Goal: Navigation & Orientation: Find specific page/section

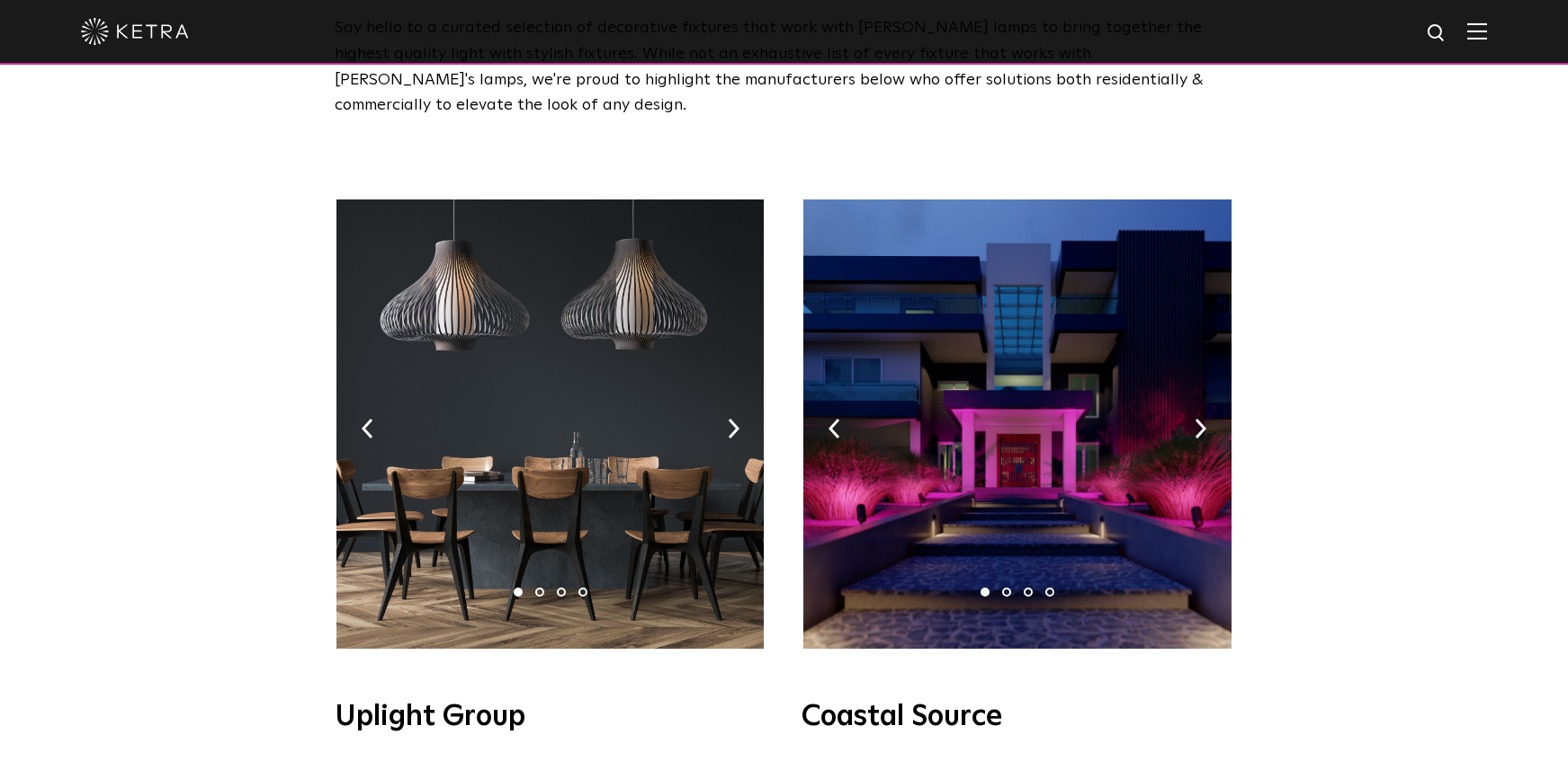
scroll to position [179, 0]
click at [730, 420] on img at bounding box center [733, 429] width 12 height 19
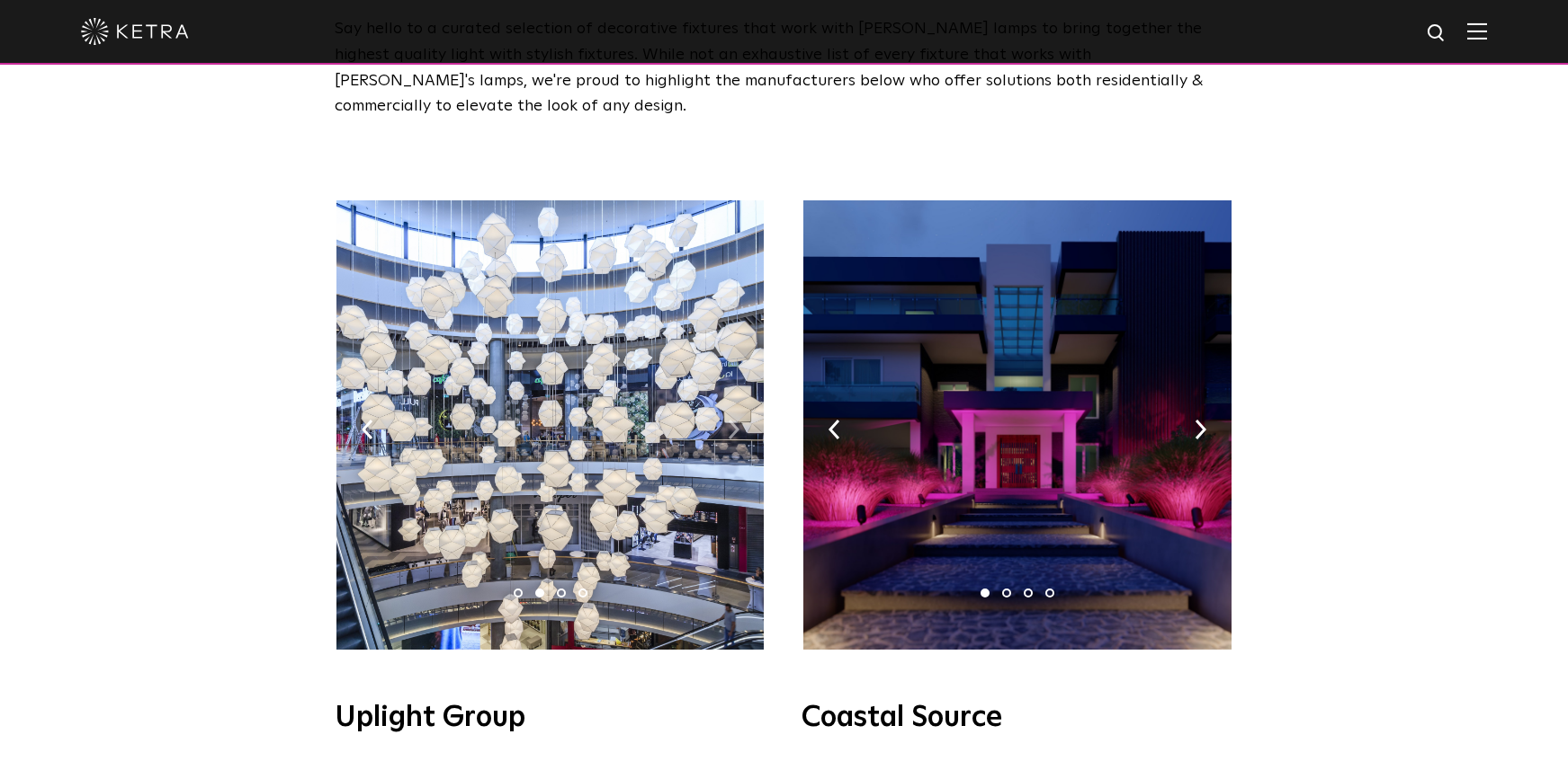
click at [730, 420] on img at bounding box center [733, 429] width 12 height 19
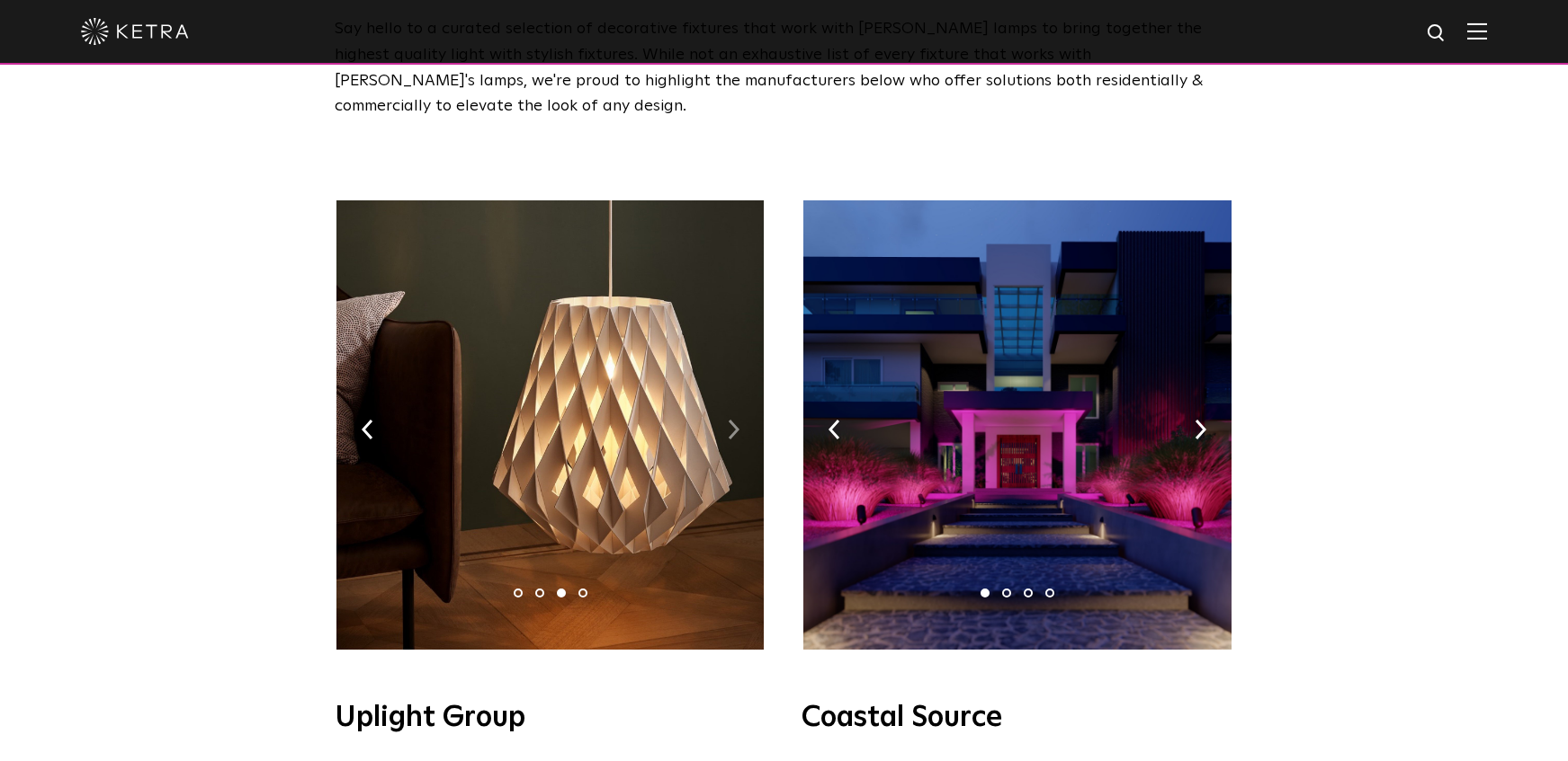
click at [730, 420] on img at bounding box center [733, 429] width 12 height 19
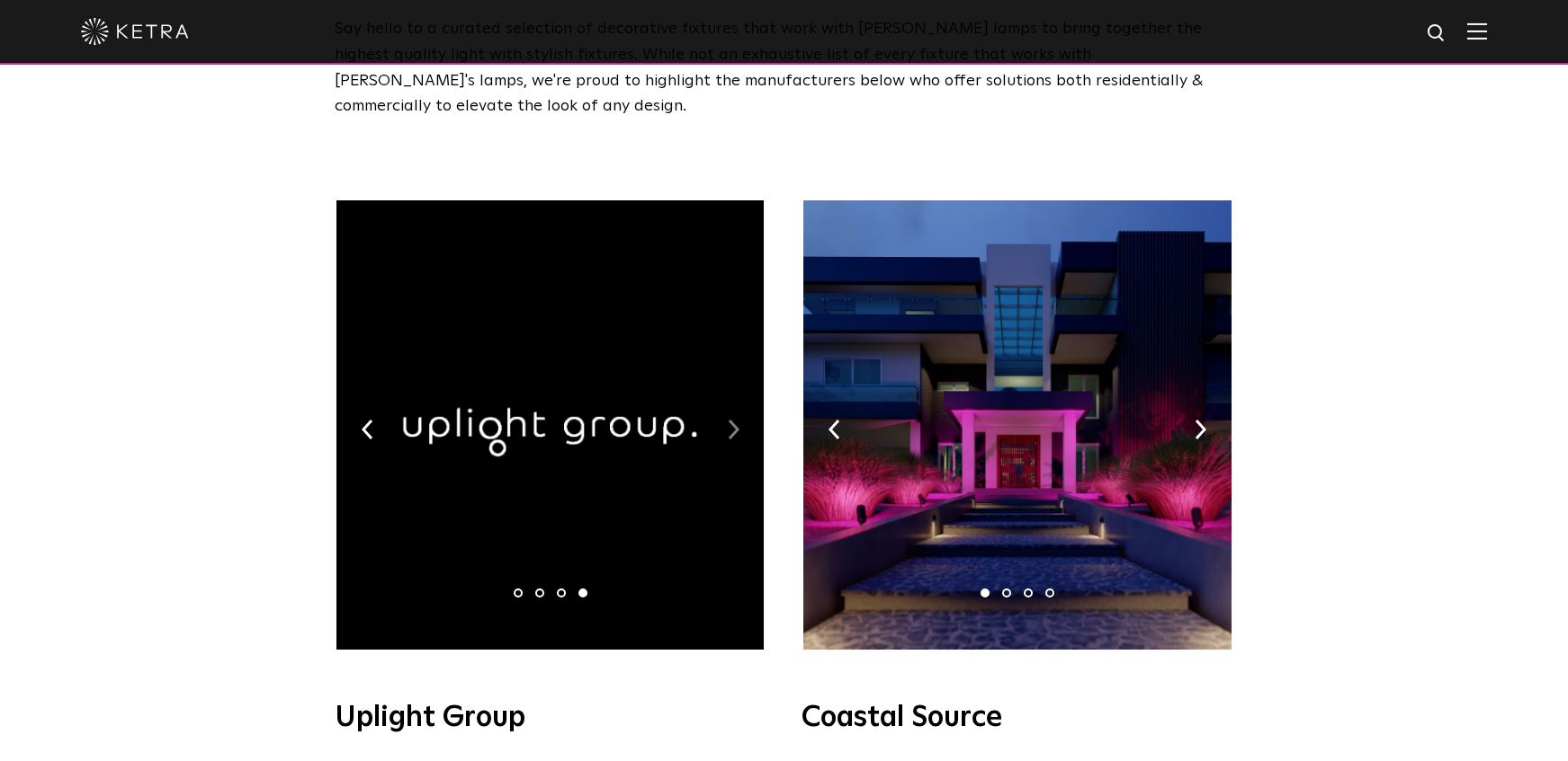
click at [730, 420] on img at bounding box center [733, 429] width 12 height 19
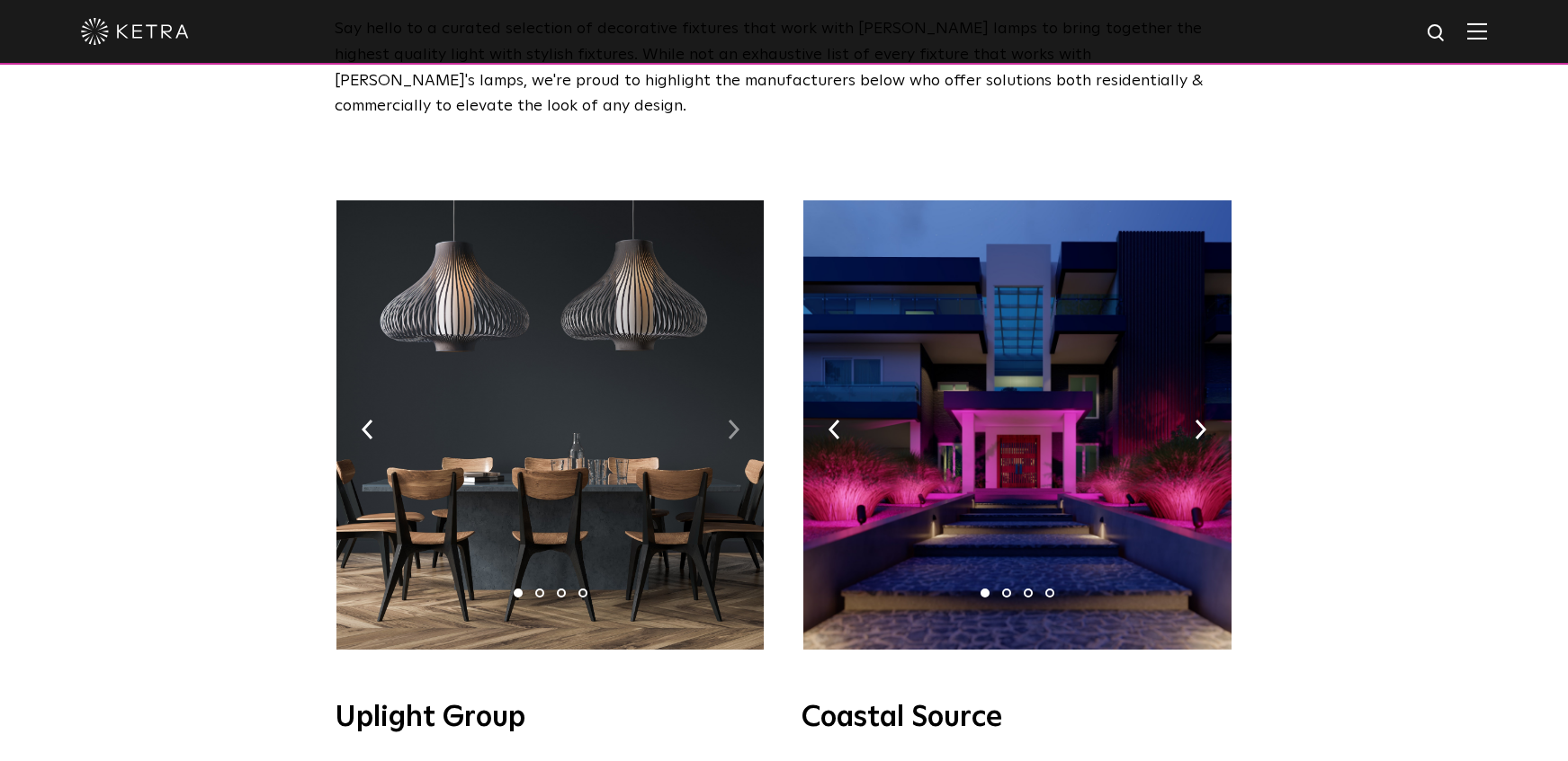
click at [730, 420] on img at bounding box center [733, 429] width 12 height 19
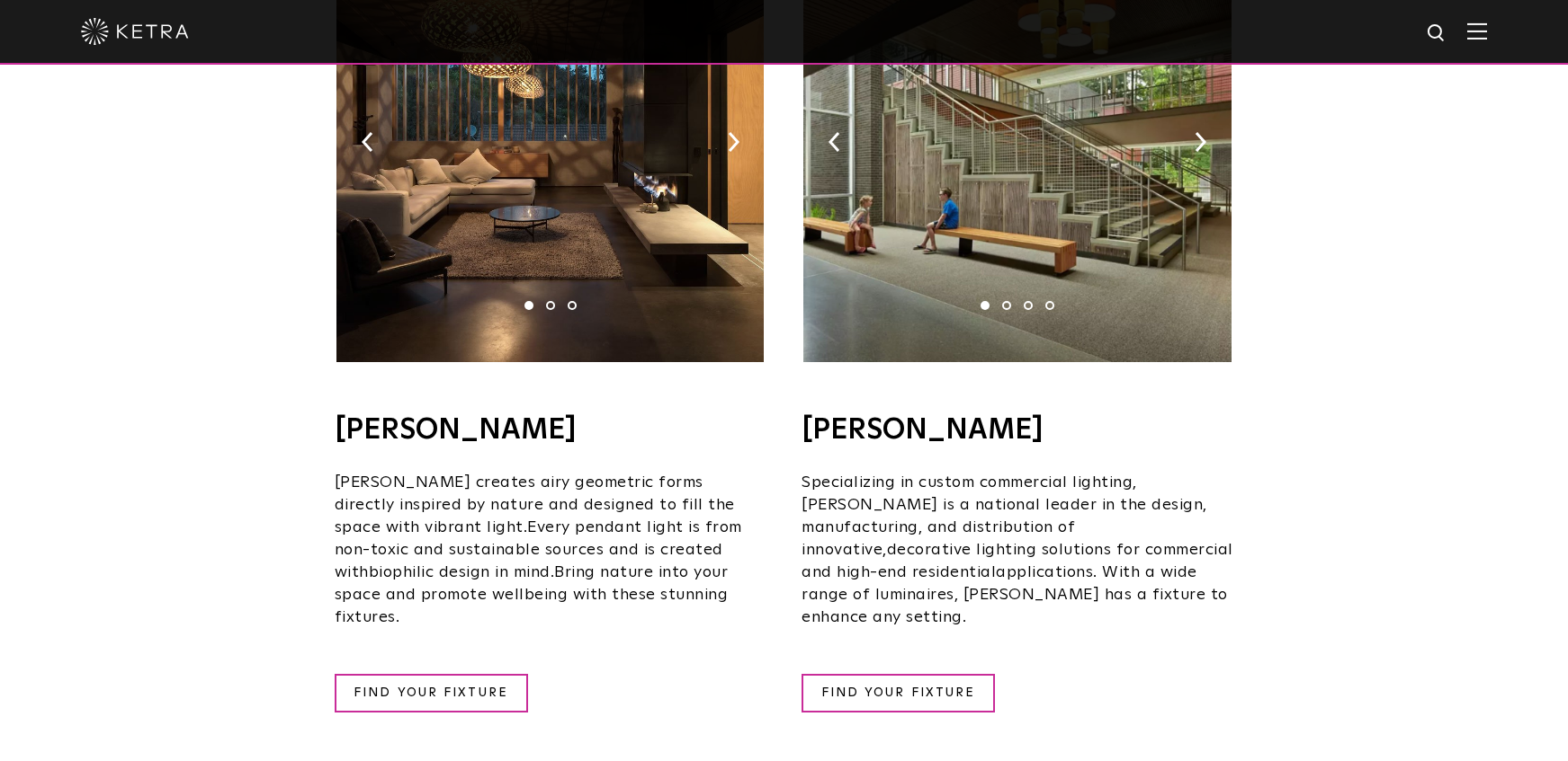
scroll to position [1169, 0]
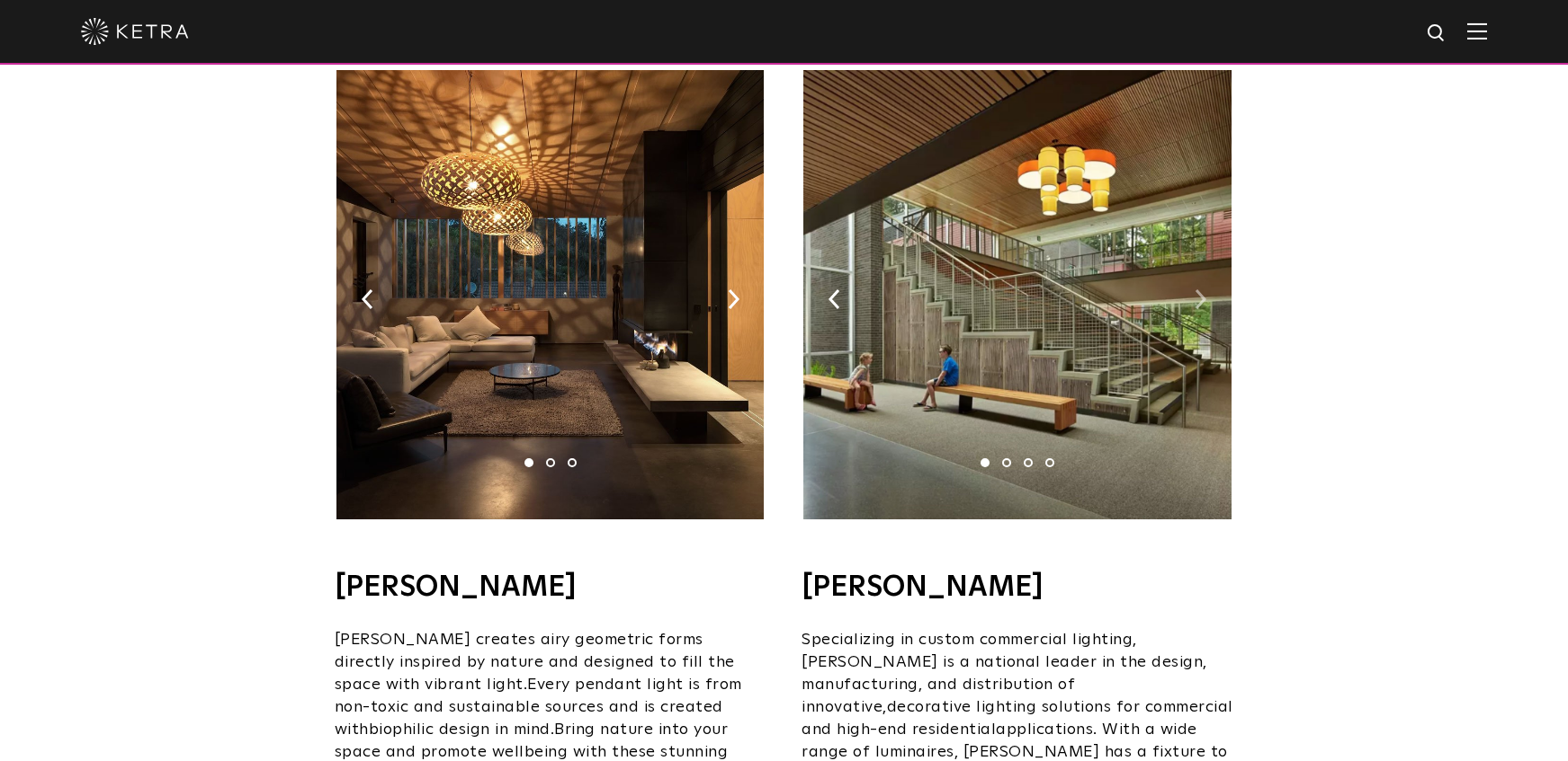
click at [1204, 290] on img at bounding box center [1200, 299] width 12 height 19
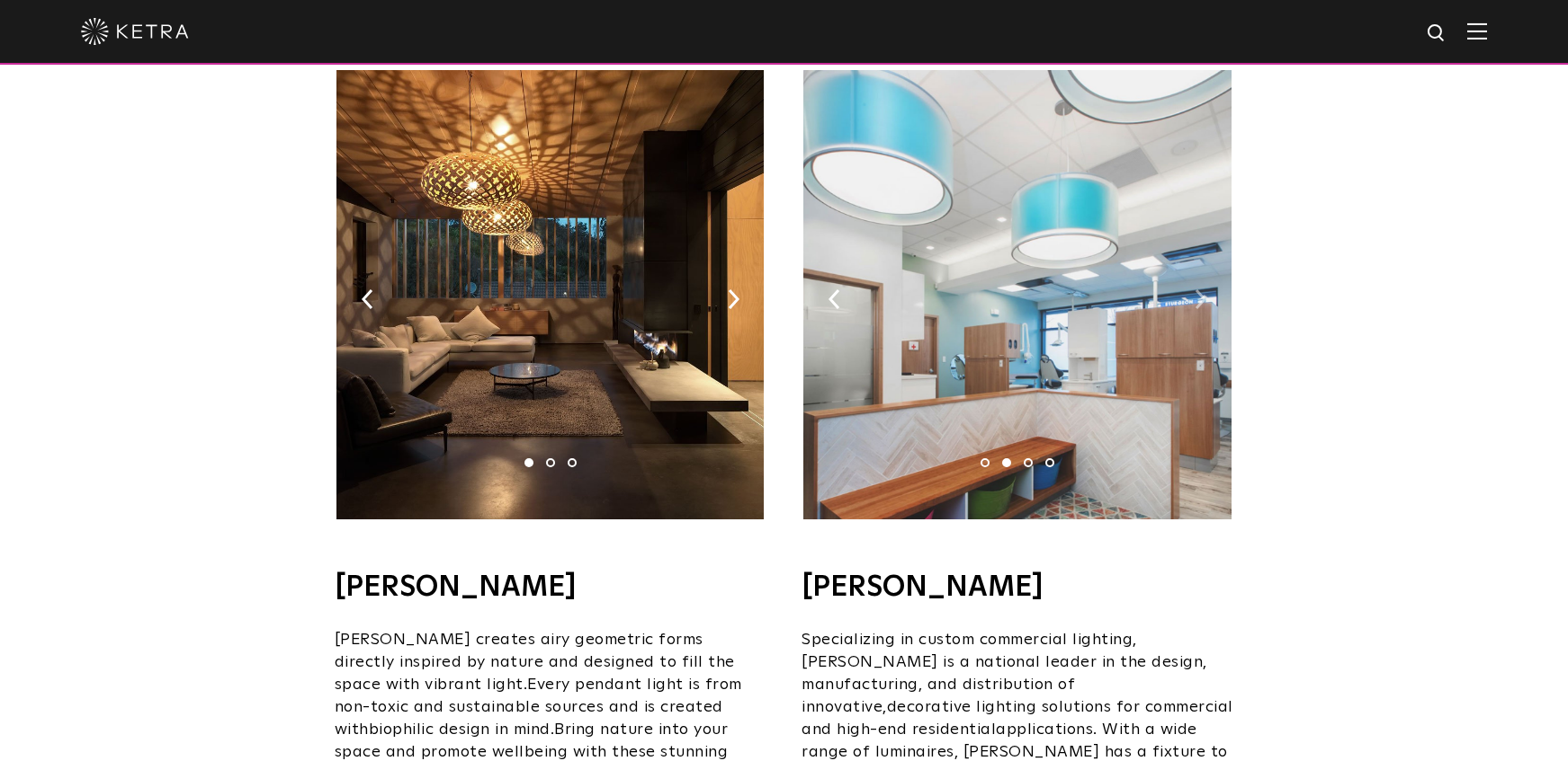
click at [1204, 290] on img at bounding box center [1200, 299] width 12 height 19
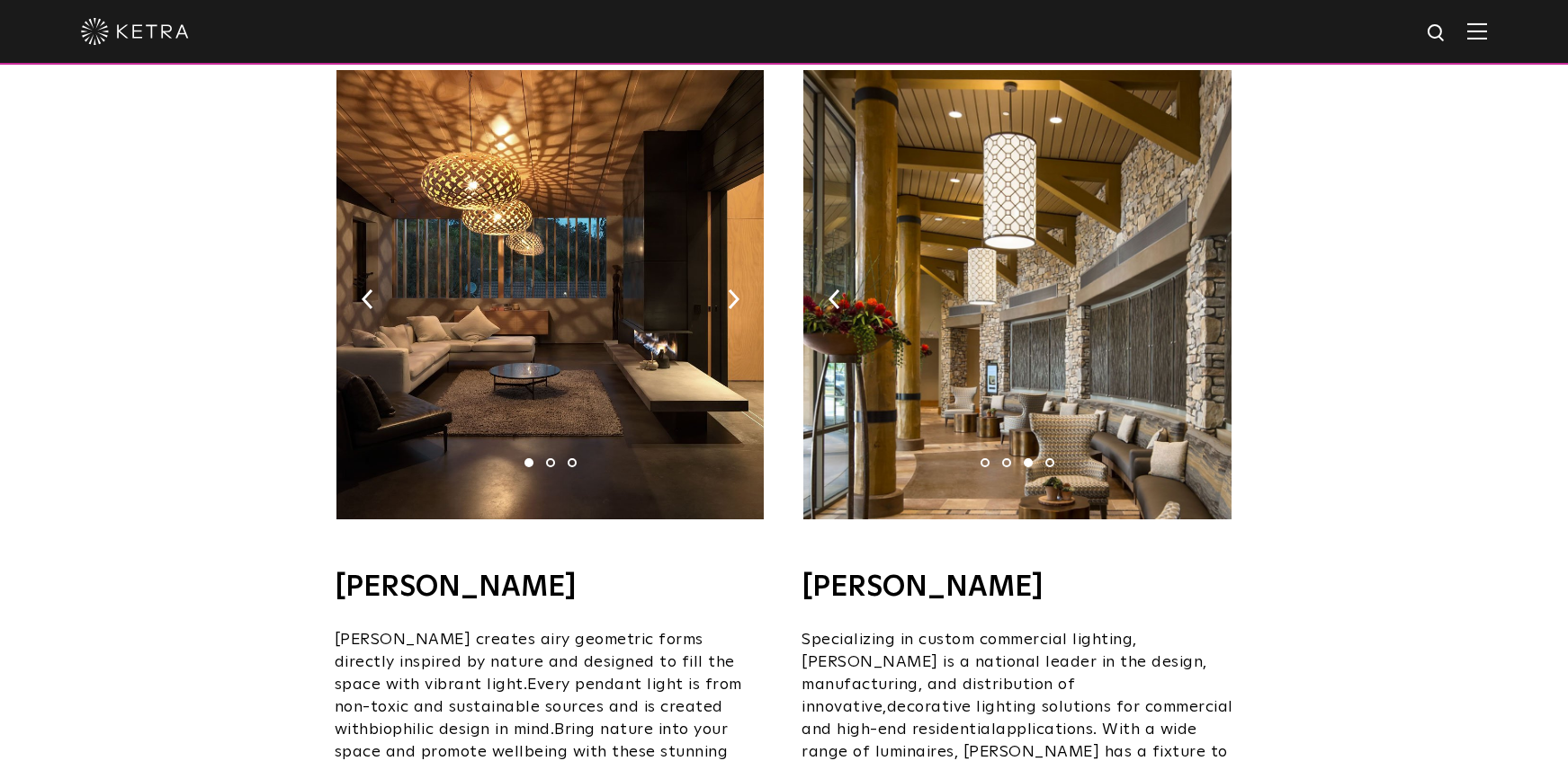
click at [1204, 290] on img at bounding box center [1200, 299] width 12 height 19
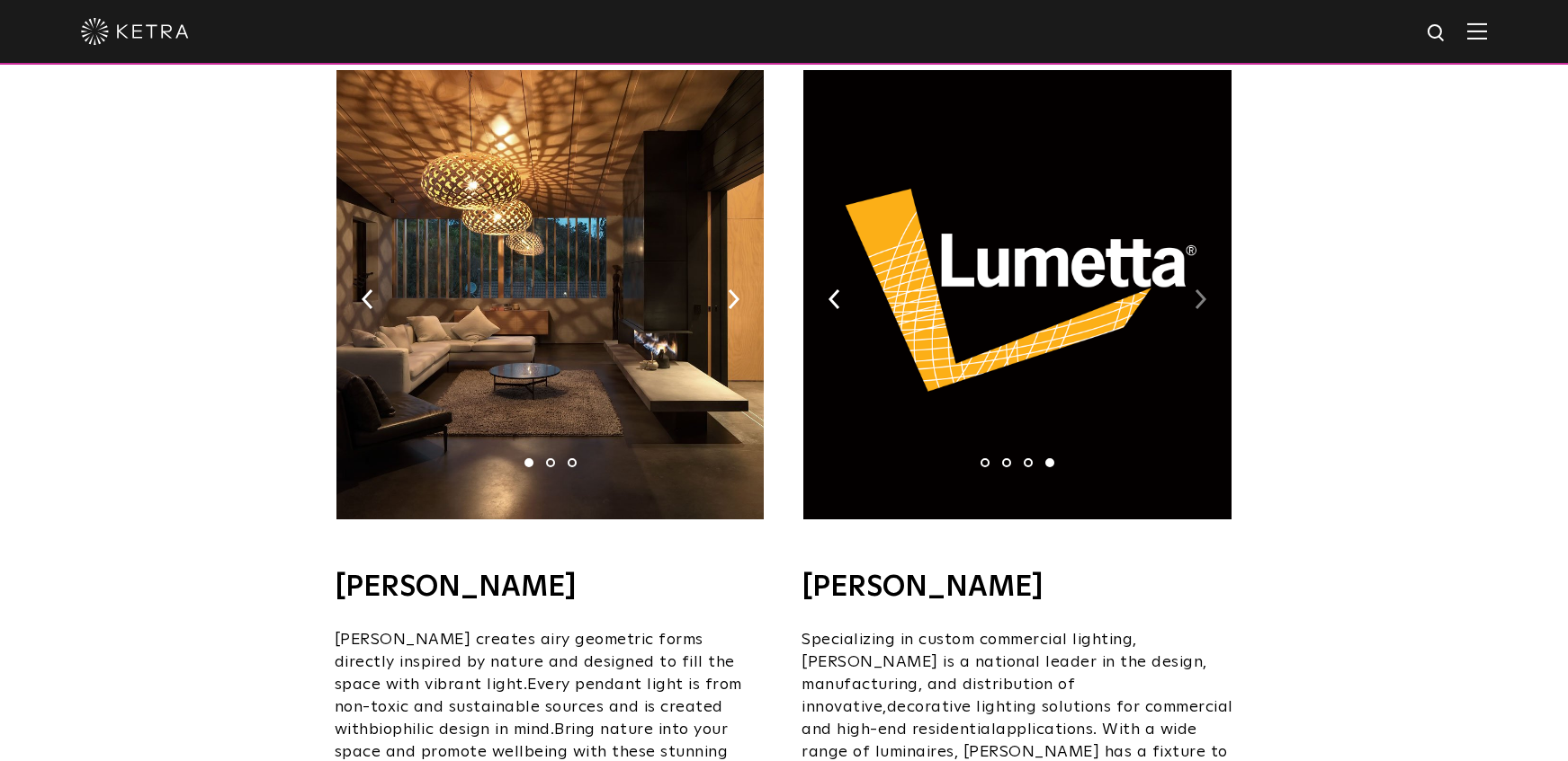
click at [1204, 290] on img at bounding box center [1200, 299] width 12 height 19
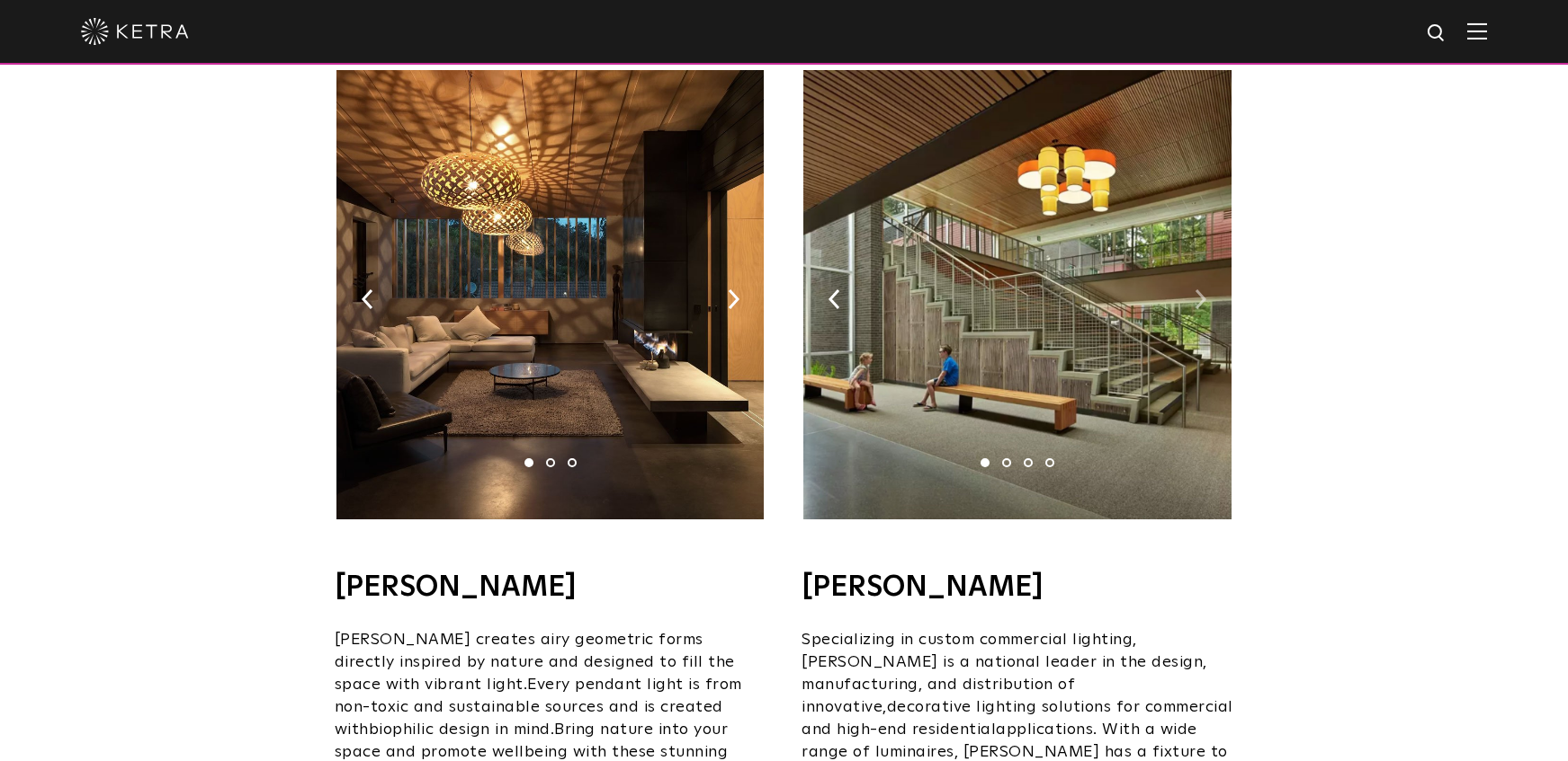
click at [1204, 290] on img at bounding box center [1200, 299] width 12 height 19
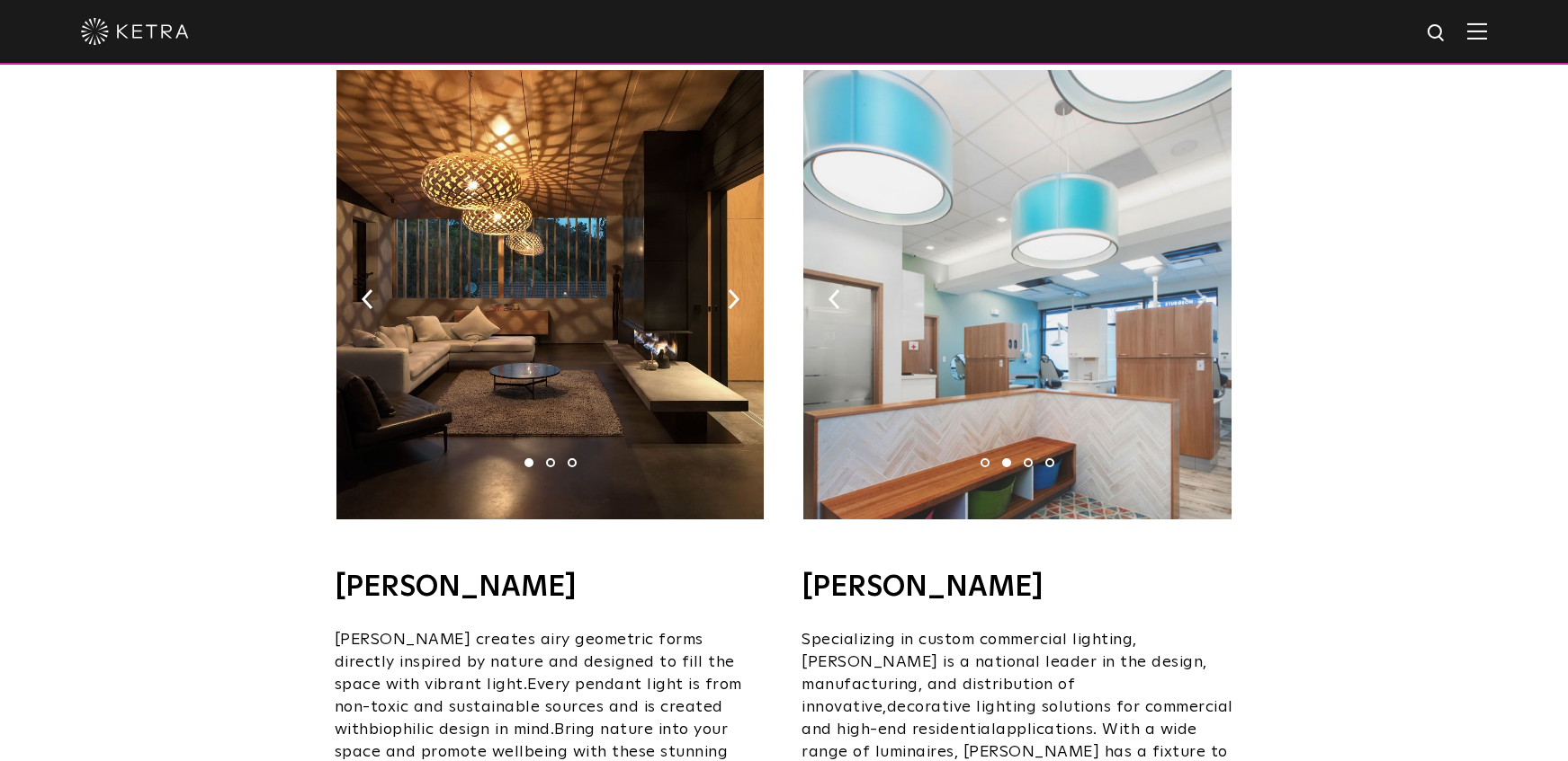
click at [1204, 290] on img at bounding box center [1200, 299] width 12 height 19
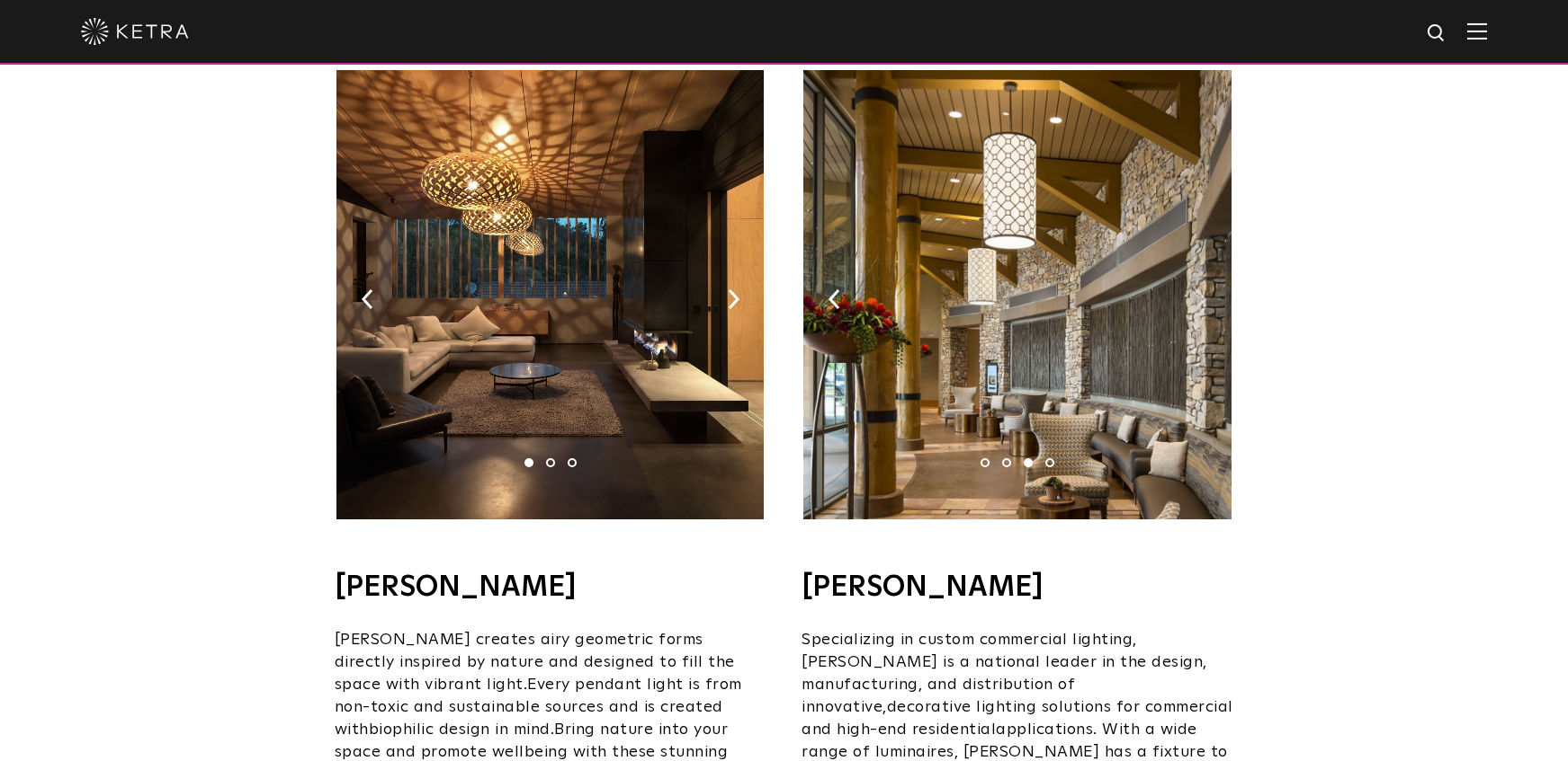
click at [1204, 290] on img at bounding box center [1200, 299] width 12 height 19
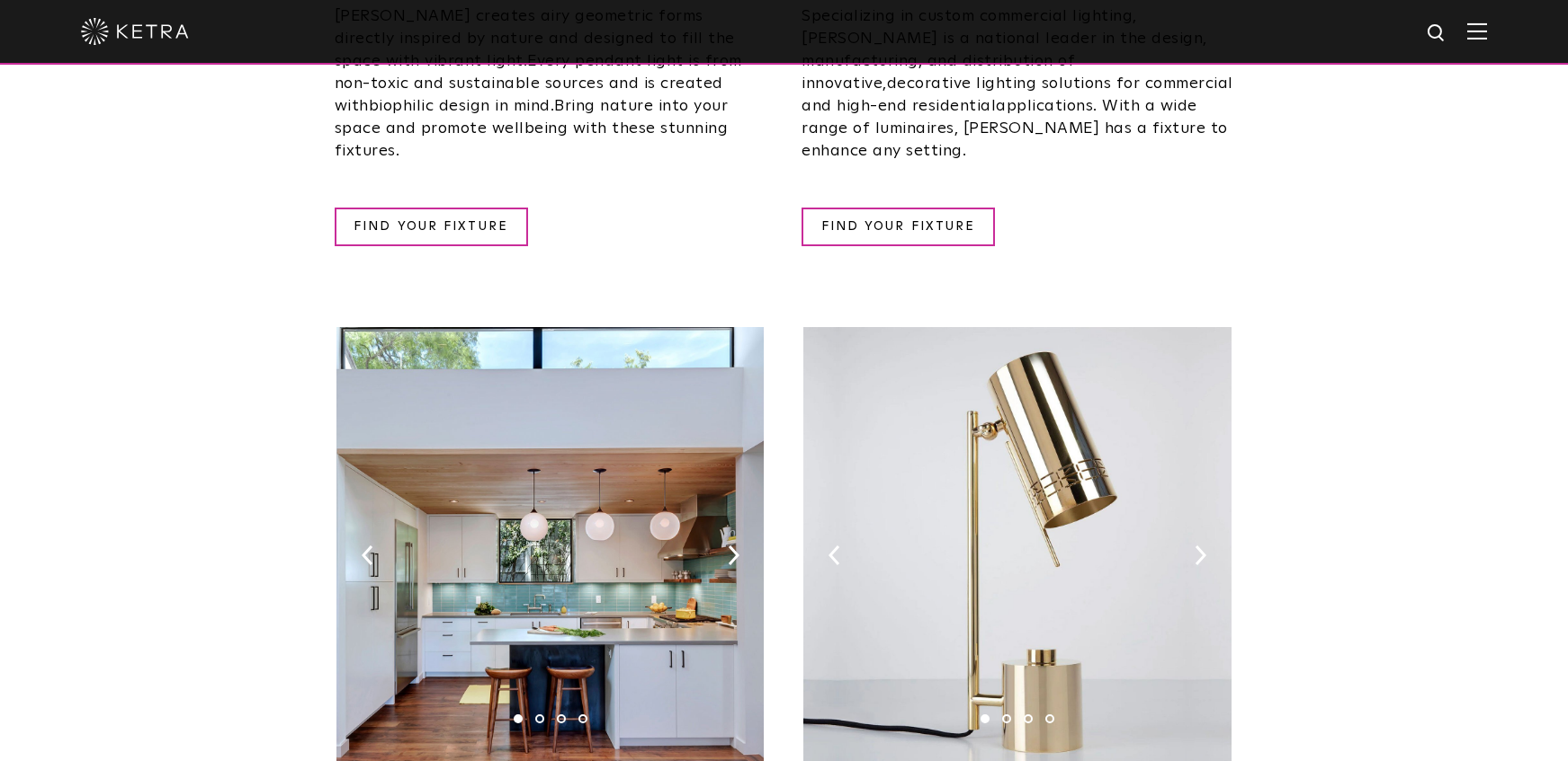
scroll to position [1977, 0]
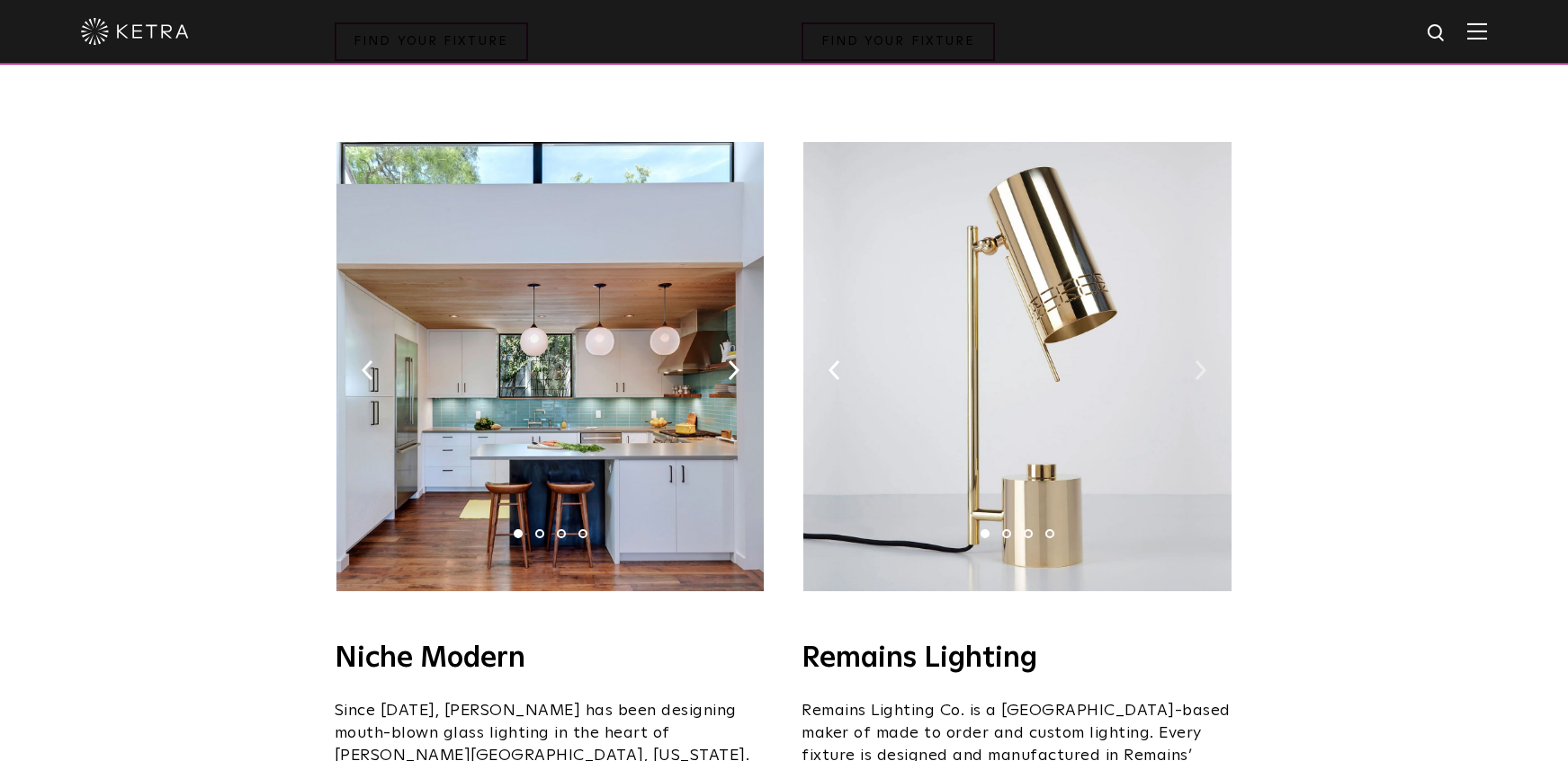
click at [1205, 361] on img at bounding box center [1200, 370] width 12 height 19
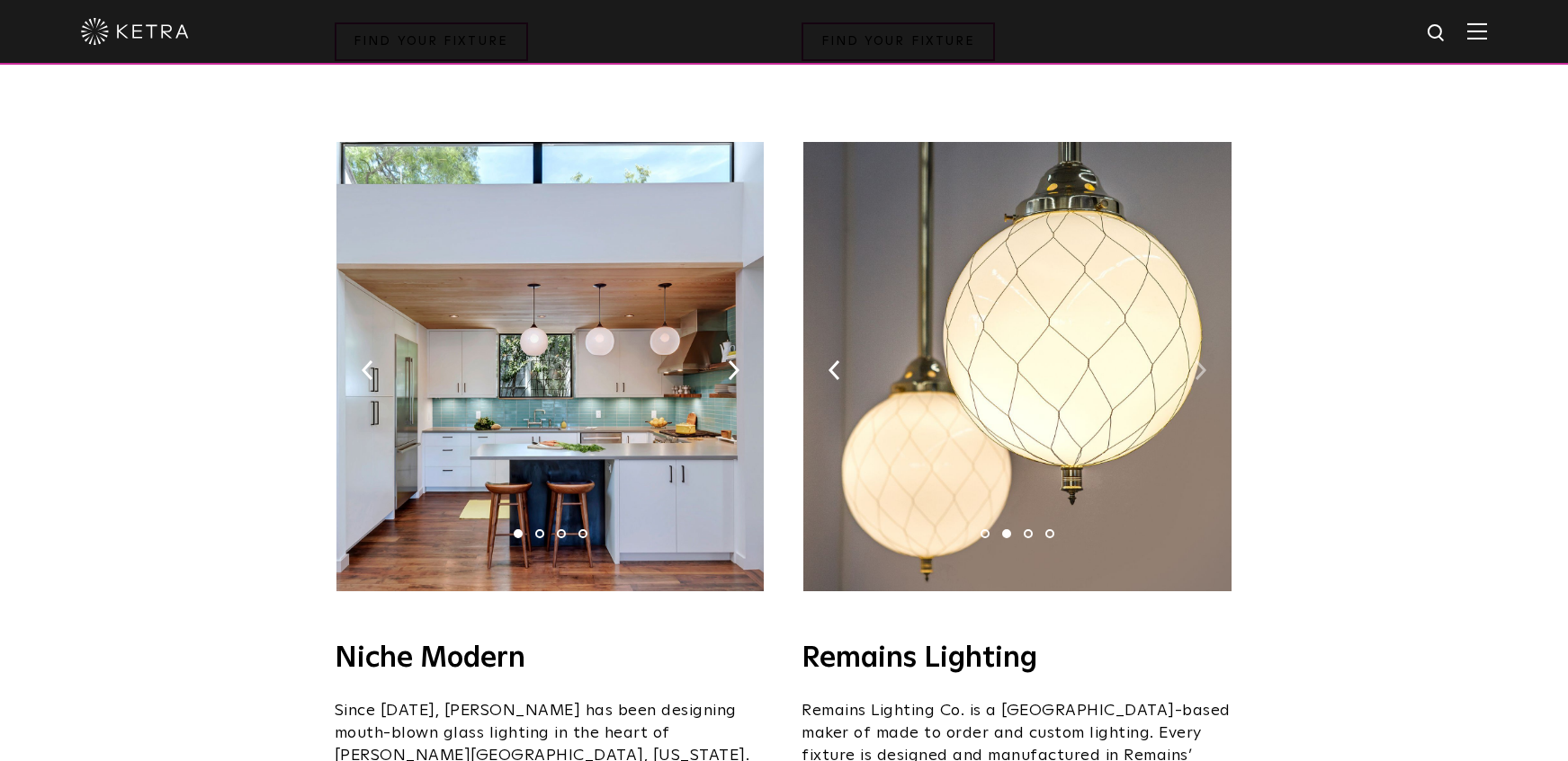
click at [1205, 361] on img at bounding box center [1200, 370] width 12 height 19
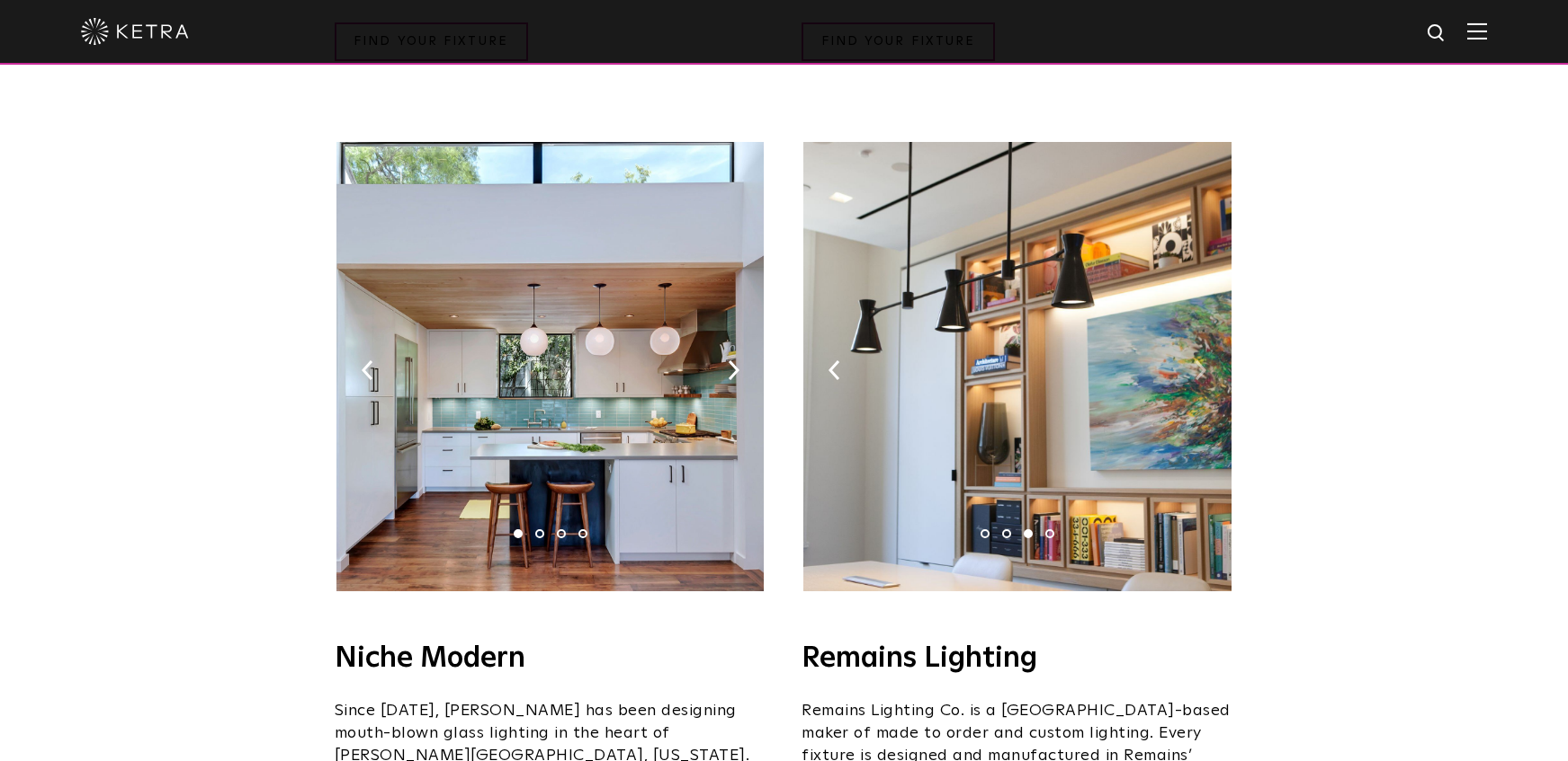
click at [1203, 361] on img at bounding box center [1200, 370] width 12 height 19
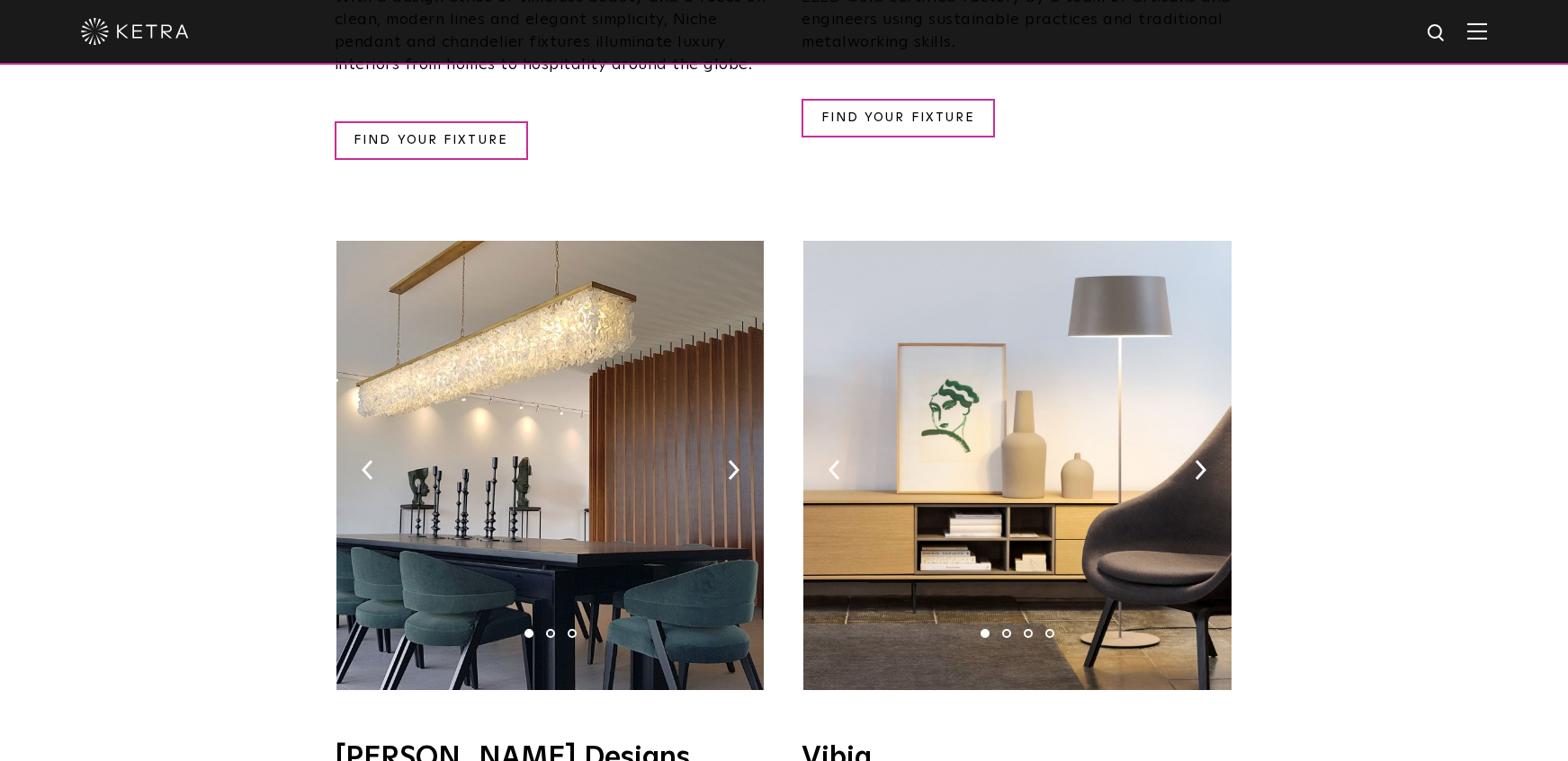
scroll to position [2786, 0]
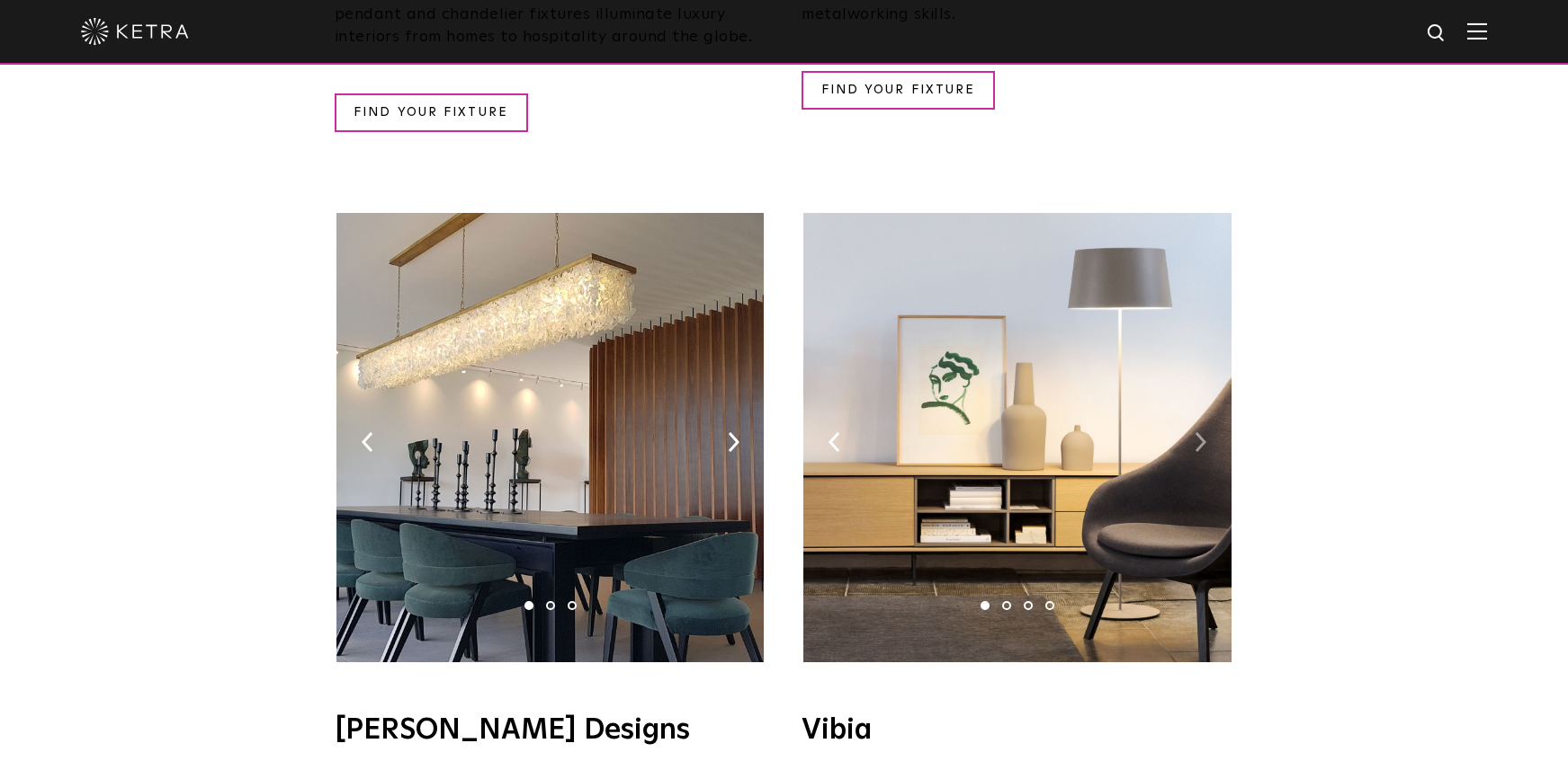
drag, startPoint x: 1214, startPoint y: 354, endPoint x: 1201, endPoint y: 363, distance: 15.8
click at [1209, 359] on img at bounding box center [1016, 438] width 427 height 449
click at [1201, 432] on img at bounding box center [1200, 442] width 12 height 19
click at [1199, 432] on img at bounding box center [1200, 442] width 12 height 19
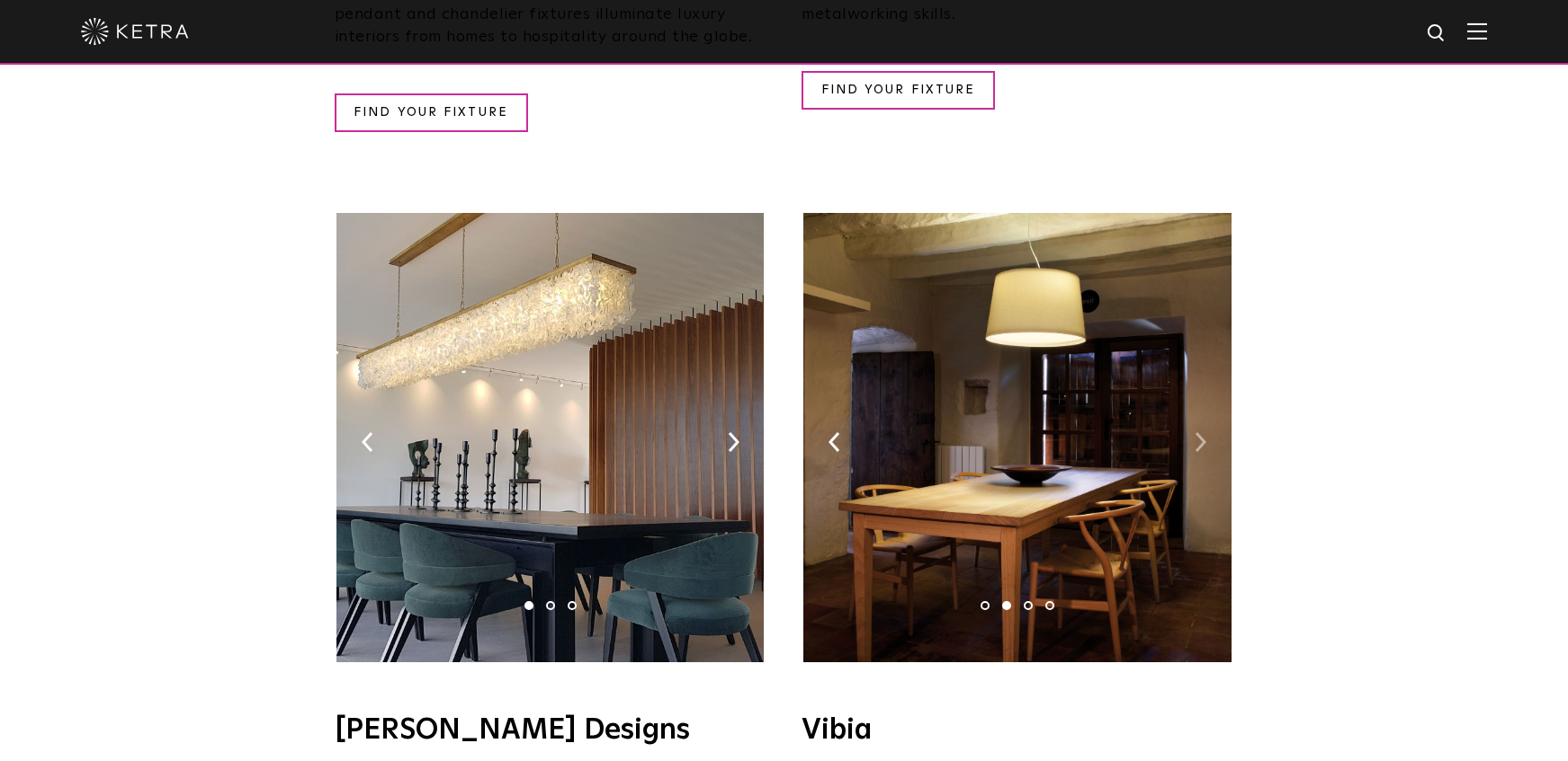
click at [1199, 432] on img at bounding box center [1200, 442] width 12 height 19
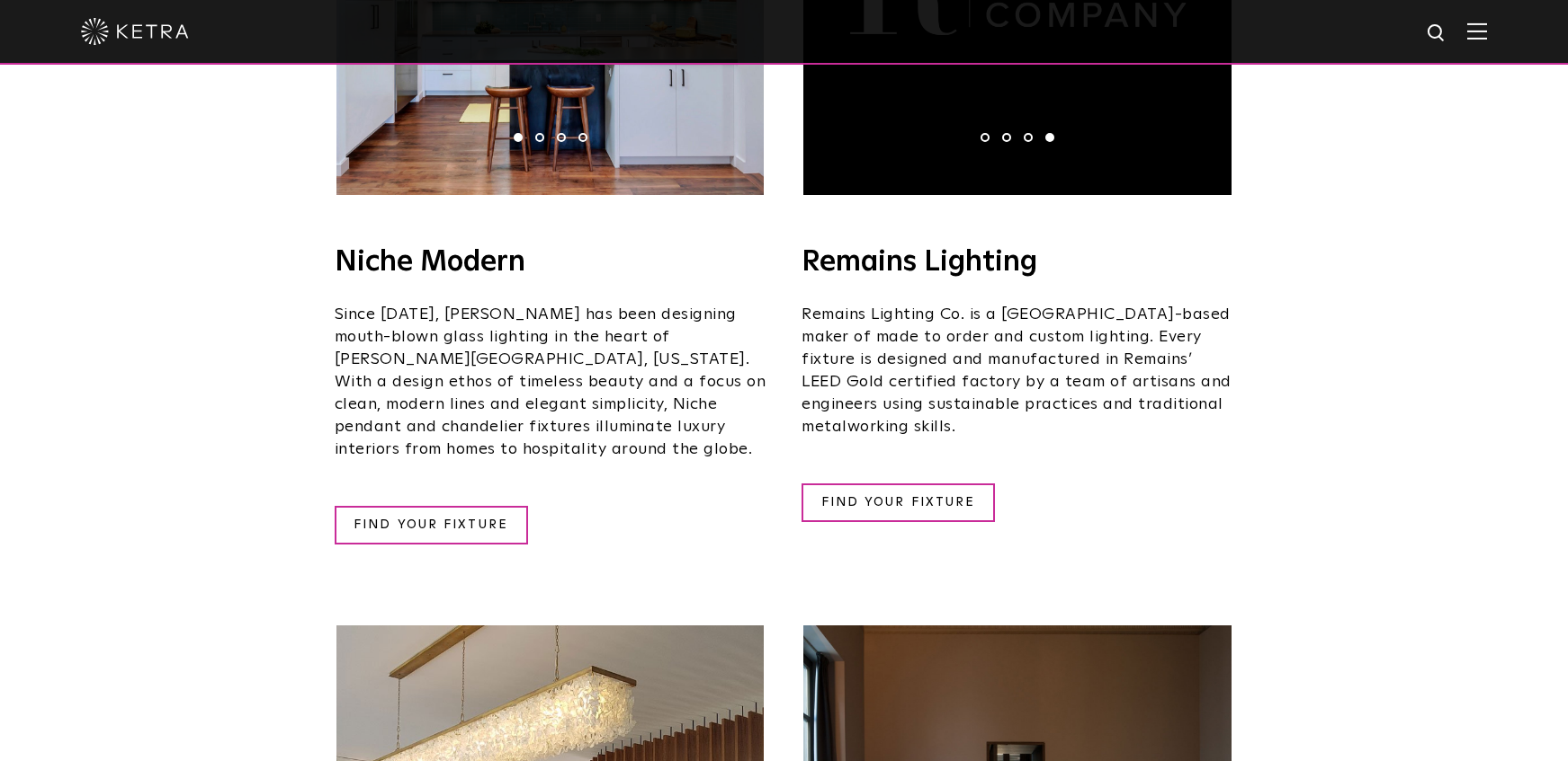
scroll to position [2337, 0]
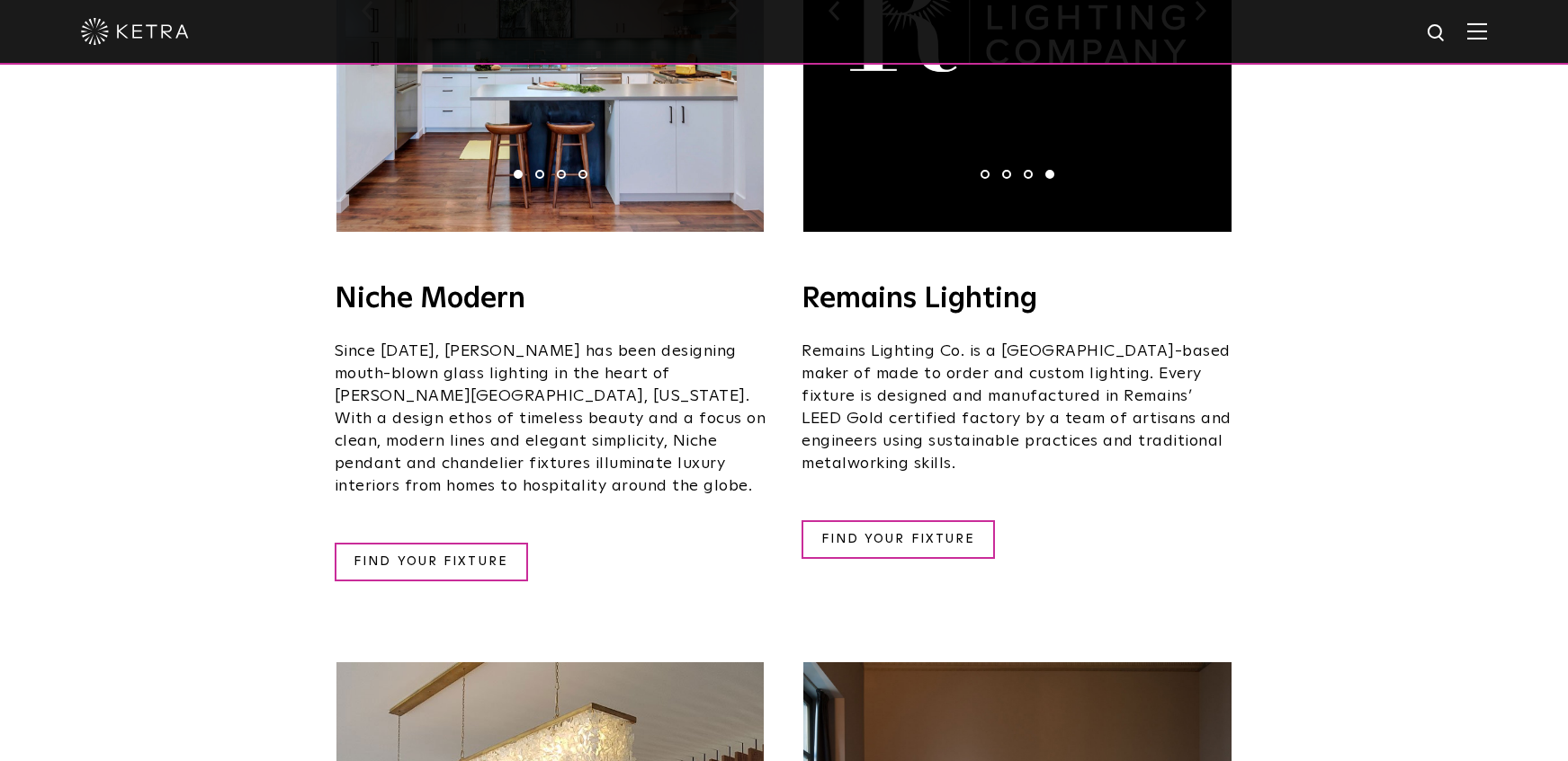
click at [1158, 99] on img at bounding box center [1016, 7] width 427 height 449
click at [931, 521] on link "FIND YOUR FIXTURE" at bounding box center [898, 540] width 193 height 39
